Goal: Navigation & Orientation: Find specific page/section

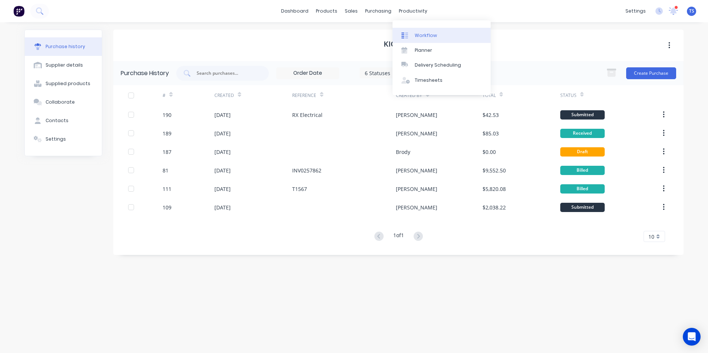
click at [423, 37] on div "Workflow" at bounding box center [426, 35] width 22 height 7
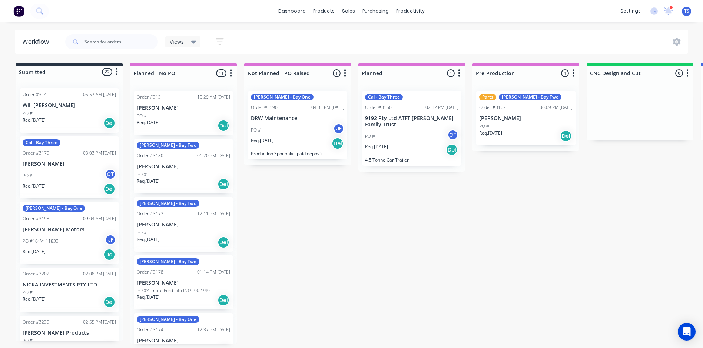
click at [194, 43] on icon at bounding box center [193, 42] width 5 height 3
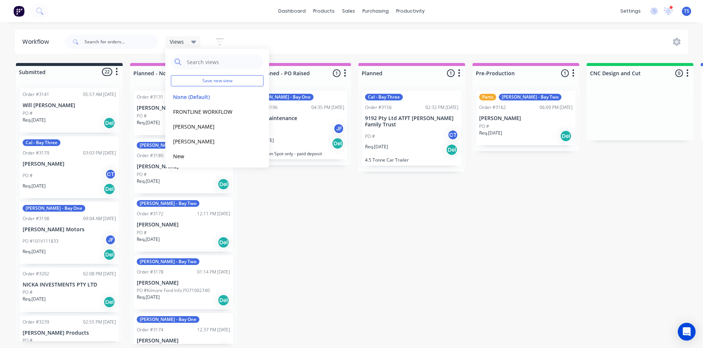
click at [193, 43] on icon at bounding box center [193, 42] width 5 height 3
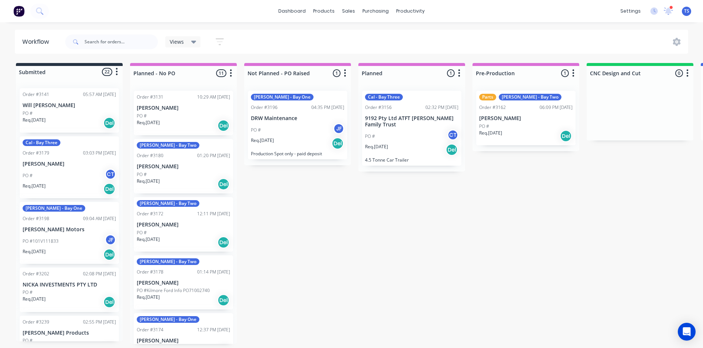
click at [494, 120] on p "[PERSON_NAME]" at bounding box center [525, 118] width 93 height 6
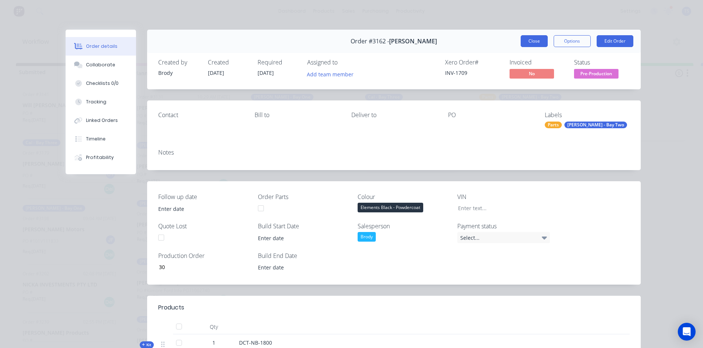
click at [532, 39] on button "Close" at bounding box center [533, 41] width 27 height 12
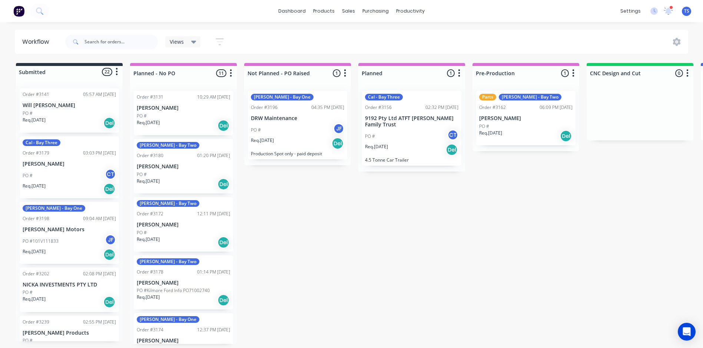
scroll to position [1, 0]
click at [370, 50] on div "Customers" at bounding box center [374, 52] width 27 height 7
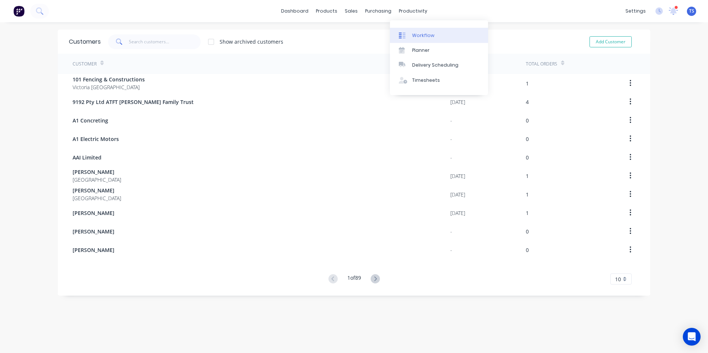
click at [419, 37] on div "Workflow" at bounding box center [423, 35] width 22 height 7
